Goal: Entertainment & Leisure: Consume media (video, audio)

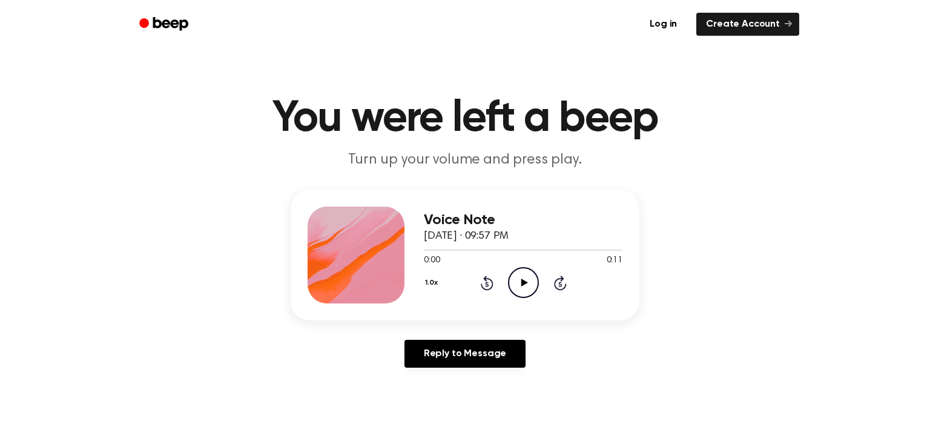
click at [523, 276] on icon "Play Audio" at bounding box center [523, 282] width 31 height 31
click at [528, 280] on icon "Play Audio" at bounding box center [523, 282] width 31 height 31
click at [522, 285] on icon at bounding box center [523, 282] width 7 height 8
click at [519, 284] on icon "Pause Audio" at bounding box center [523, 282] width 31 height 31
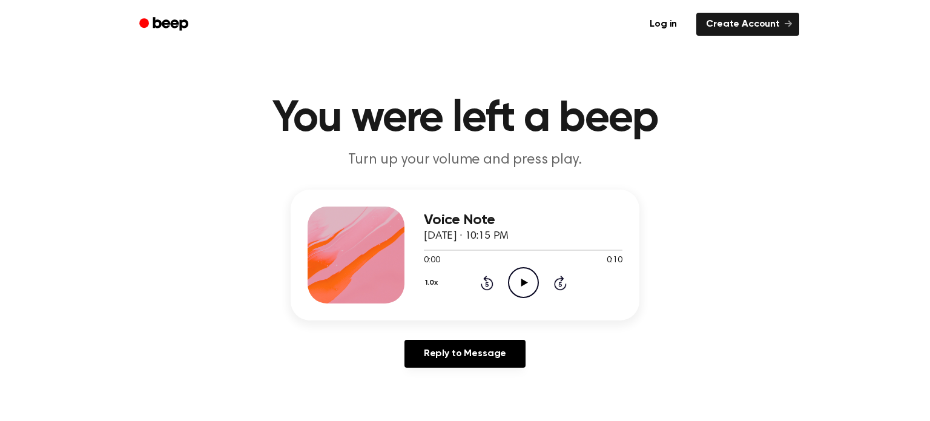
click at [526, 283] on icon "Play Audio" at bounding box center [523, 282] width 31 height 31
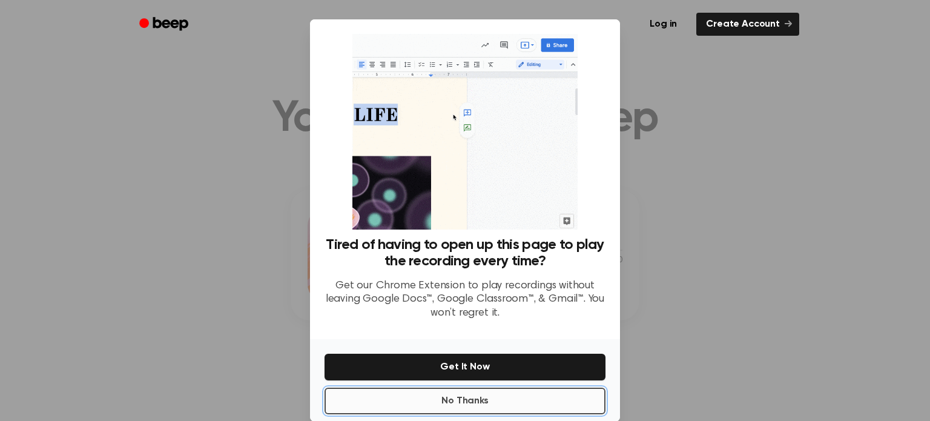
click at [398, 402] on button "No Thanks" at bounding box center [464, 400] width 281 height 27
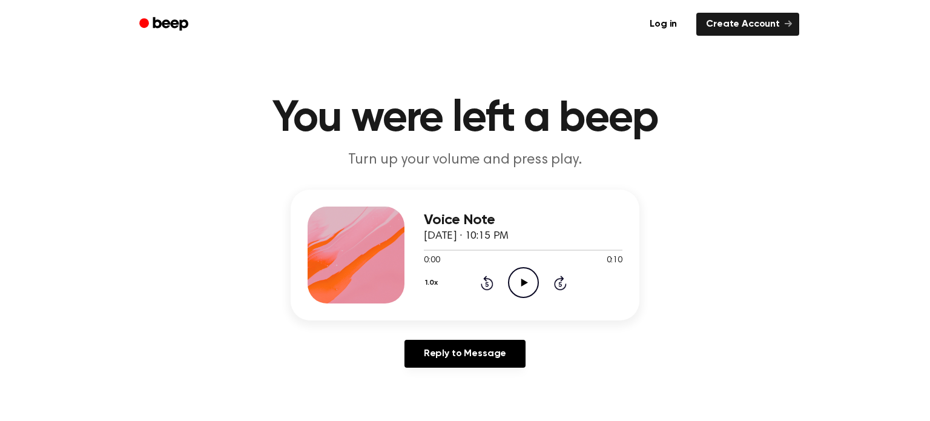
click at [527, 275] on icon "Play Audio" at bounding box center [523, 282] width 31 height 31
click at [528, 284] on icon "Play Audio" at bounding box center [523, 282] width 31 height 31
click at [522, 277] on icon "Play Audio" at bounding box center [523, 282] width 31 height 31
click at [531, 283] on icon "Play Audio" at bounding box center [523, 282] width 31 height 31
click at [522, 286] on icon "Play Audio" at bounding box center [523, 282] width 31 height 31
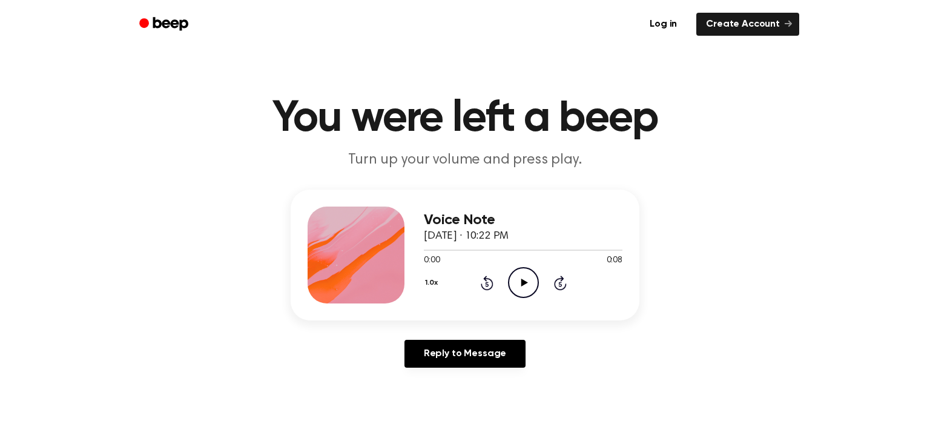
click at [520, 272] on icon "Play Audio" at bounding box center [523, 282] width 31 height 31
click at [528, 292] on icon "Play Audio" at bounding box center [523, 282] width 31 height 31
click at [515, 270] on circle at bounding box center [523, 283] width 30 height 30
click at [522, 274] on icon "Play Audio" at bounding box center [523, 282] width 31 height 31
click at [531, 287] on icon "Play Audio" at bounding box center [523, 282] width 31 height 31
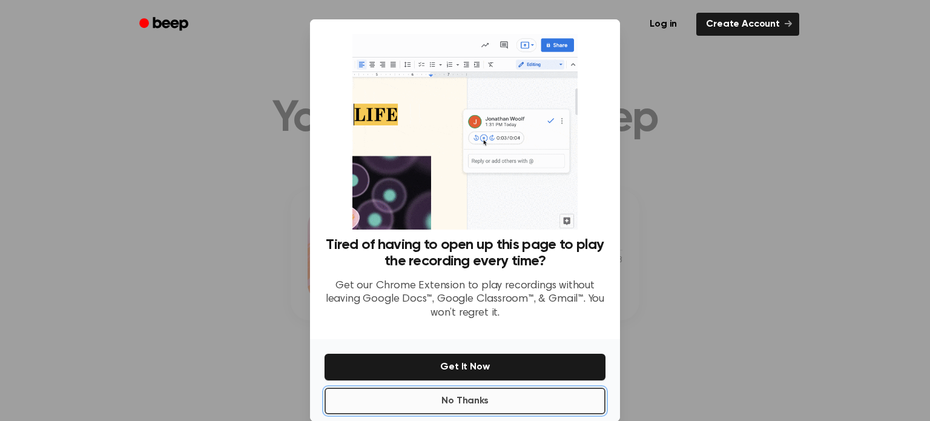
click at [495, 393] on button "No Thanks" at bounding box center [464, 400] width 281 height 27
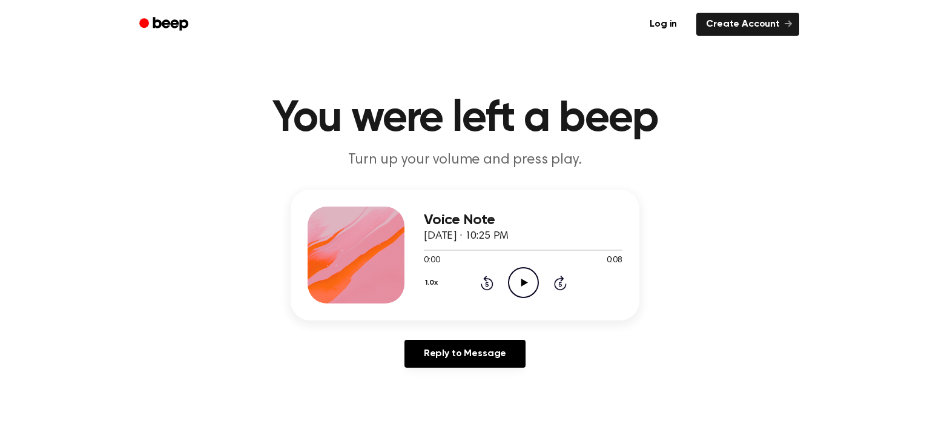
click at [531, 293] on icon "Play Audio" at bounding box center [523, 282] width 31 height 31
